Goal: Task Accomplishment & Management: Manage account settings

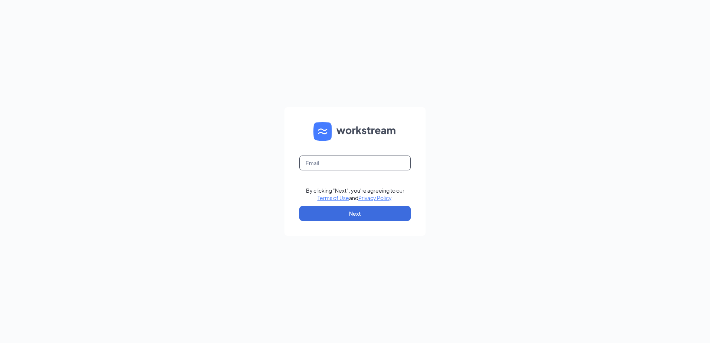
click at [319, 162] on input "text" at bounding box center [354, 163] width 111 height 15
type input "[EMAIL_ADDRESS][DOMAIN_NAME]"
click at [330, 213] on button "Next" at bounding box center [354, 213] width 111 height 15
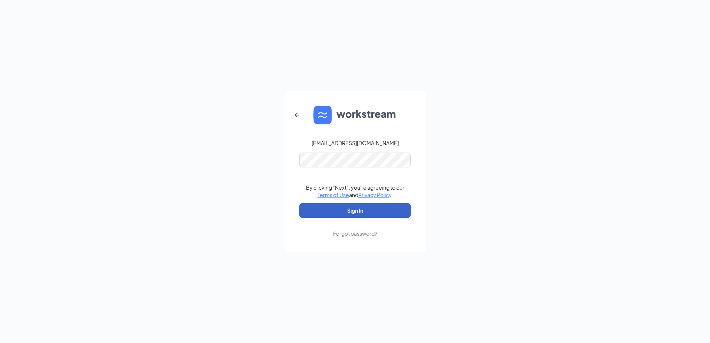
click at [333, 213] on button "Sign In" at bounding box center [354, 210] width 111 height 15
